Goal: Task Accomplishment & Management: Complete application form

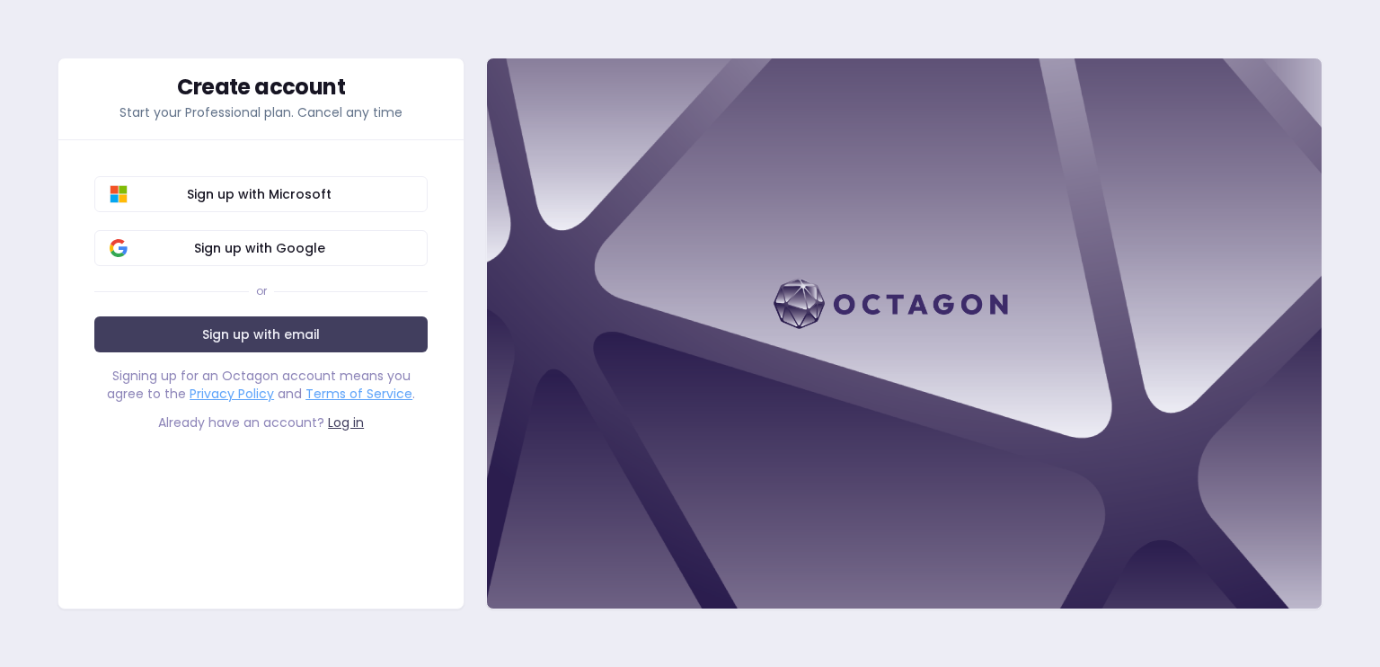
click at [381, 315] on div "Sign up with Microsoft Sign up with Google or Sign up with email Signing up for…" at bounding box center [260, 296] width 405 height 313
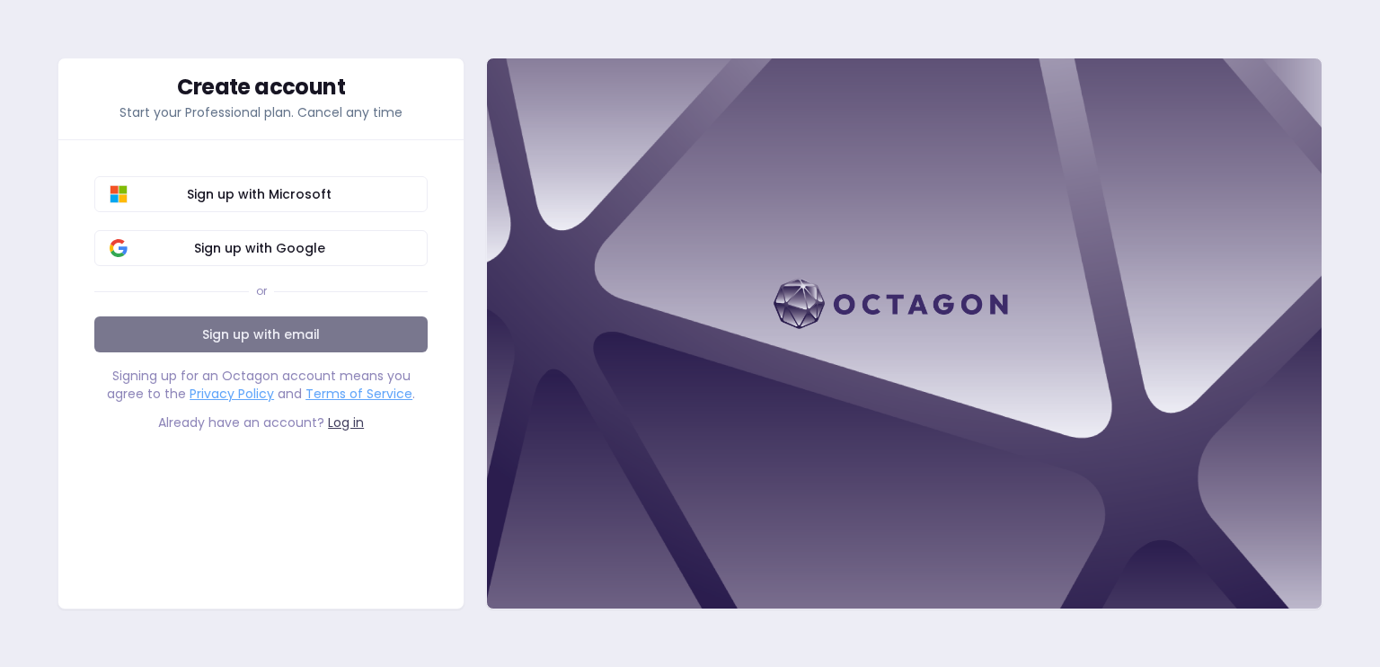
click at [330, 325] on link "Sign up with email" at bounding box center [260, 334] width 333 height 36
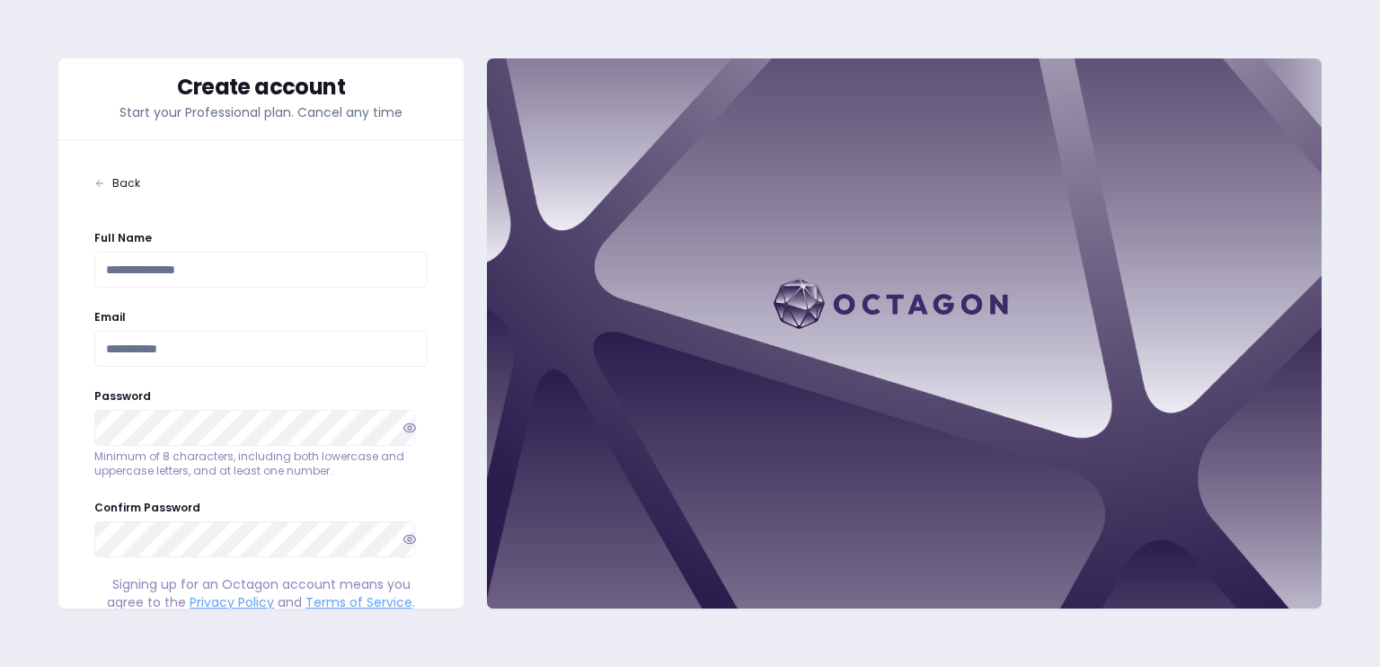
click at [230, 253] on input "Full Name" at bounding box center [260, 270] width 333 height 36
click at [233, 262] on input "Full Name" at bounding box center [260, 270] width 333 height 36
click at [233, 339] on input "Email" at bounding box center [260, 349] width 333 height 36
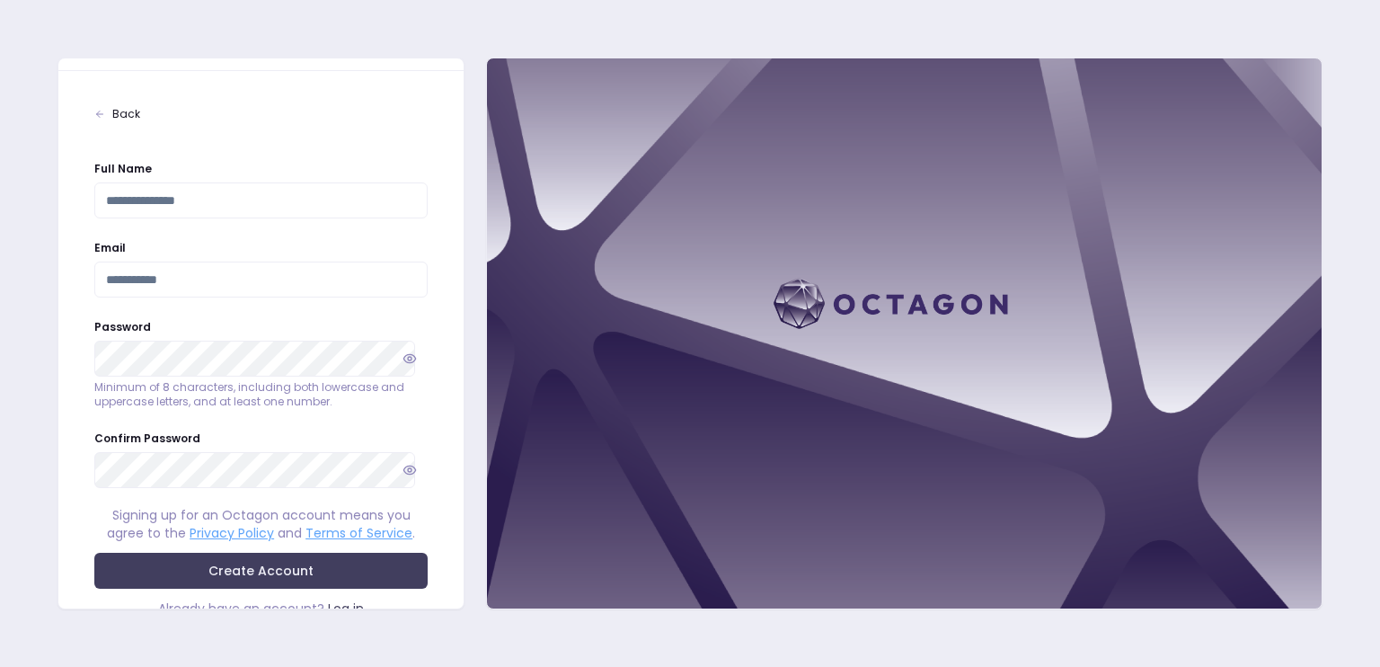
scroll to position [117, 0]
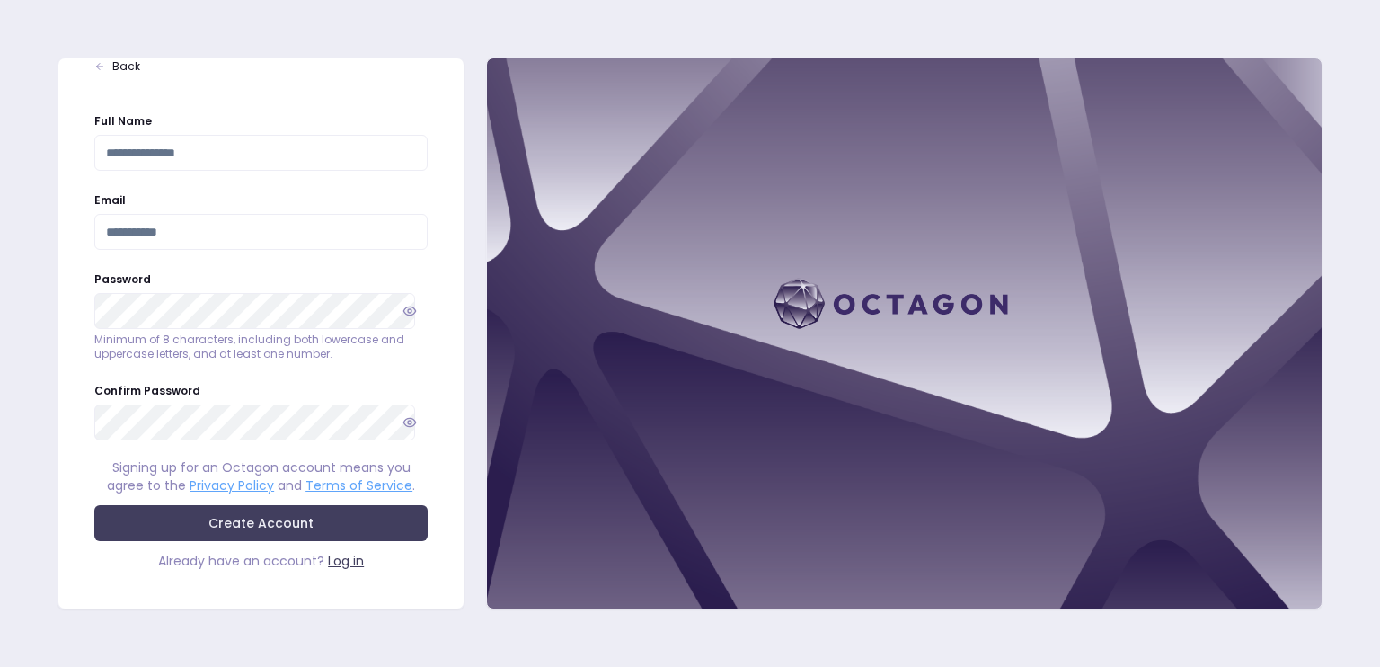
click at [740, 267] on div at bounding box center [904, 334] width 837 height 552
click at [160, 229] on input "Email" at bounding box center [260, 232] width 333 height 36
type input "**********"
click at [406, 303] on button "button" at bounding box center [410, 311] width 36 height 36
